Goal: Find contact information: Find contact information

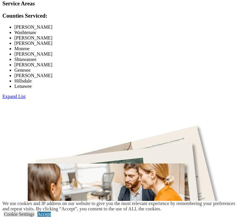
scroll to position [1082, 0]
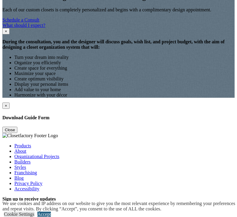
click at [51, 212] on link "Accept" at bounding box center [43, 214] width 13 height 5
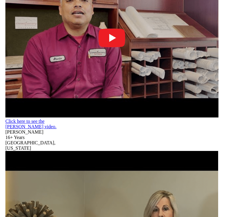
scroll to position [1502, 0]
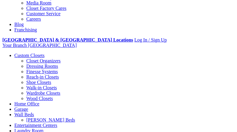
scroll to position [179, 0]
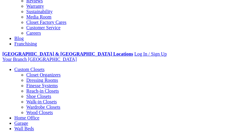
drag, startPoint x: 29, startPoint y: 70, endPoint x: 15, endPoint y: 68, distance: 14.4
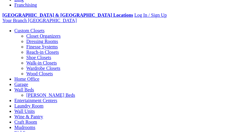
scroll to position [209, 0]
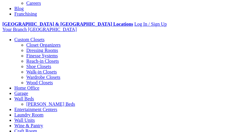
drag, startPoint x: 33, startPoint y: 45, endPoint x: 8, endPoint y: 45, distance: 24.2
